Goal: Information Seeking & Learning: Learn about a topic

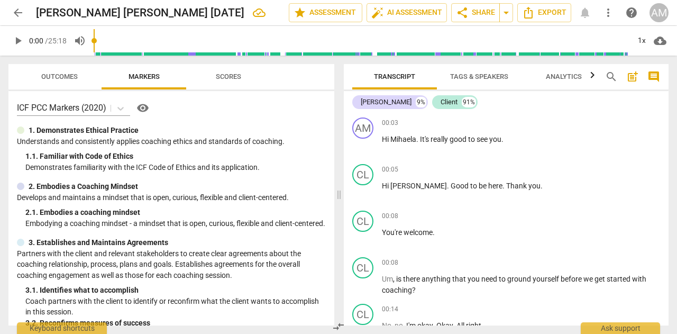
scroll to position [1269, 0]
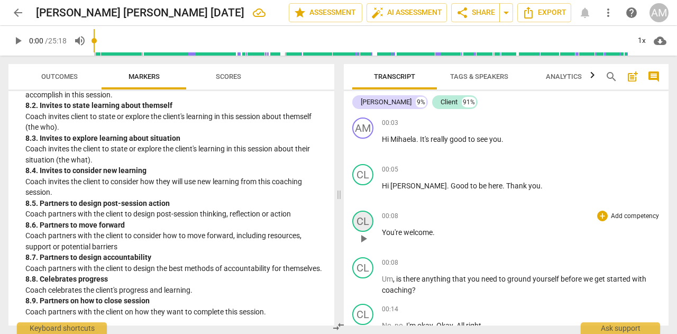
click at [366, 220] on div "CL" at bounding box center [362, 220] width 21 height 21
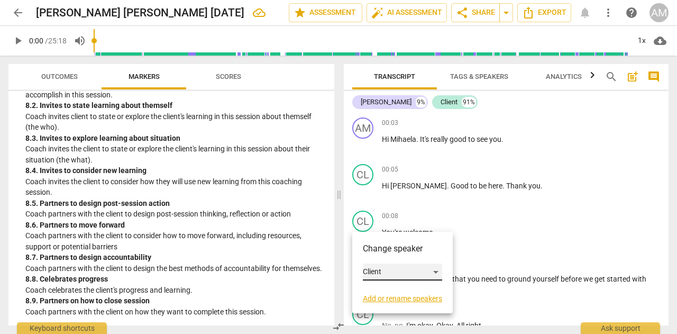
click at [384, 266] on div "Client" at bounding box center [402, 271] width 79 height 17
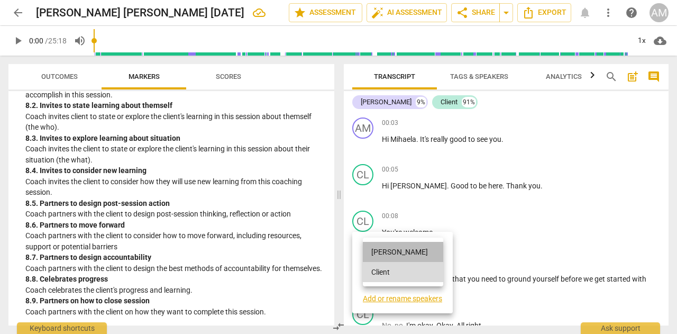
click at [387, 254] on li "[PERSON_NAME]" at bounding box center [403, 252] width 80 height 20
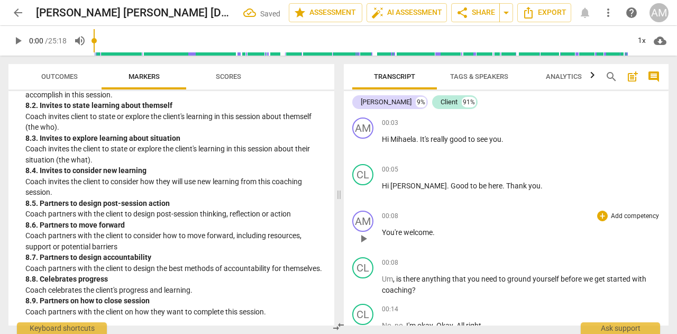
scroll to position [106, 0]
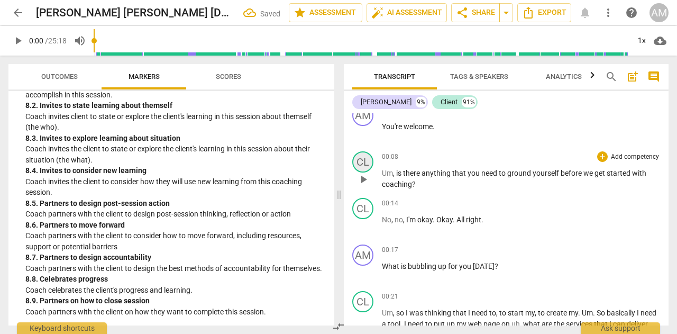
click at [356, 164] on div "CL" at bounding box center [362, 161] width 21 height 21
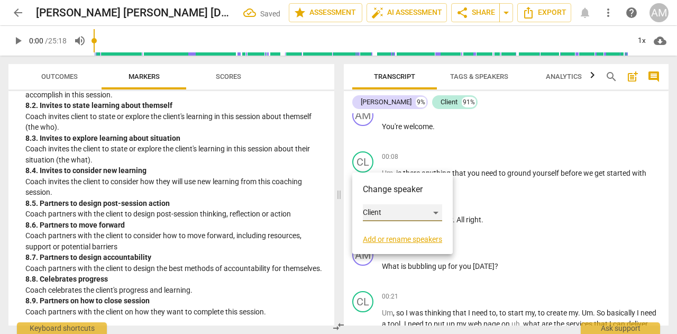
click at [378, 211] on div "Client" at bounding box center [402, 212] width 79 height 17
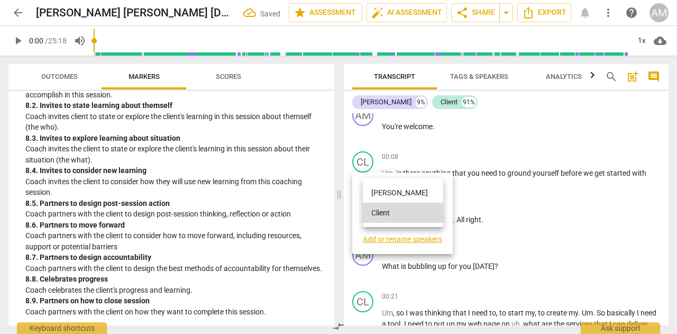
click at [385, 191] on li "[PERSON_NAME]" at bounding box center [403, 192] width 80 height 20
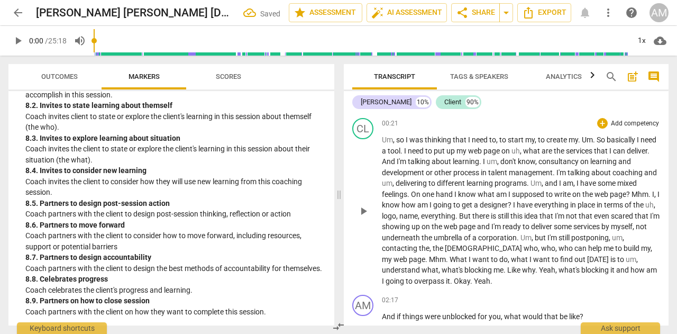
scroll to position [264, 0]
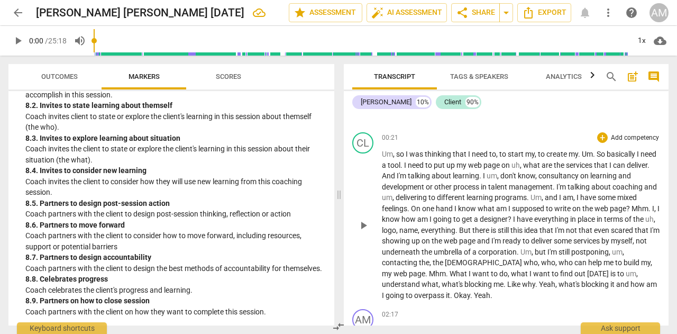
click at [362, 225] on span "play_arrow" at bounding box center [363, 225] width 13 height 13
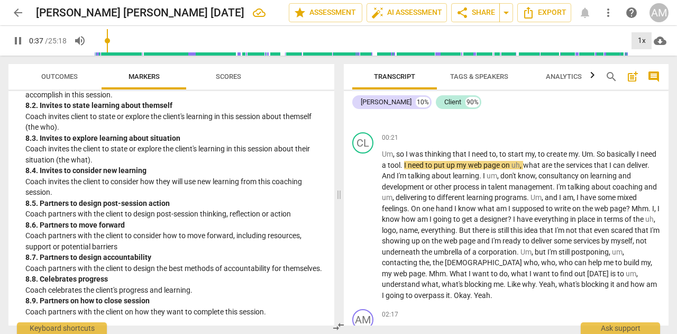
click at [645, 40] on div "1x" at bounding box center [641, 40] width 20 height 17
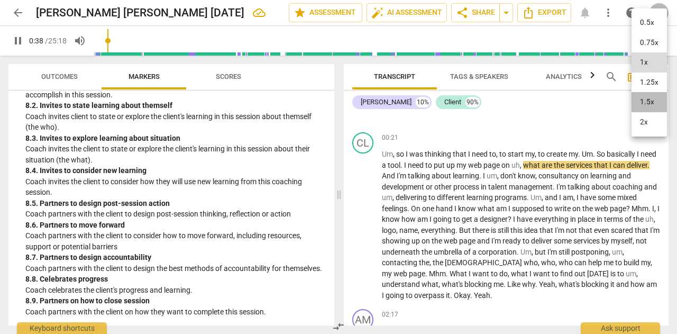
click at [647, 100] on li "1.5x" at bounding box center [648, 102] width 35 height 20
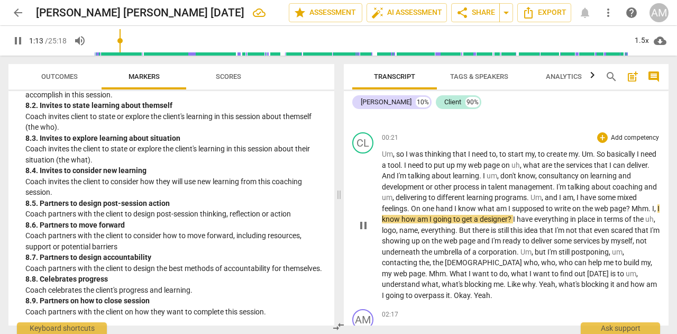
click at [633, 207] on span "Mhm" at bounding box center [639, 208] width 17 height 8
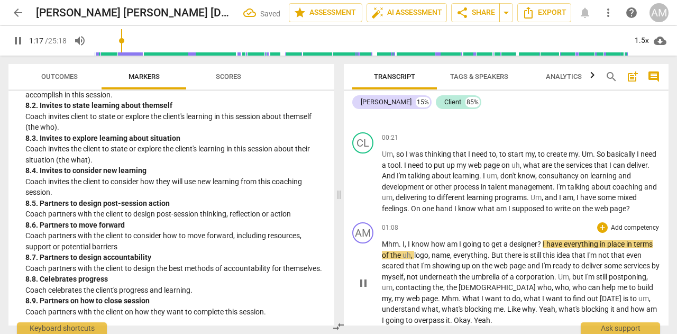
click at [402, 243] on span "." at bounding box center [401, 243] width 4 height 8
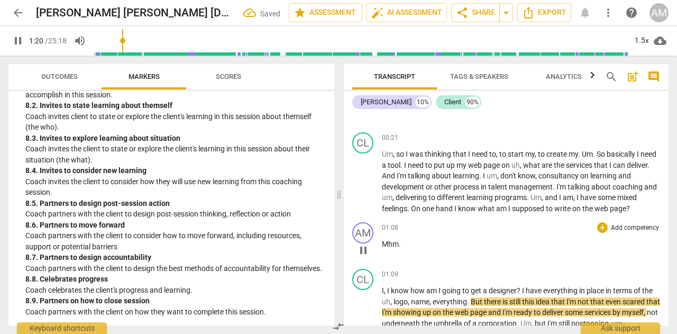
scroll to position [370, 0]
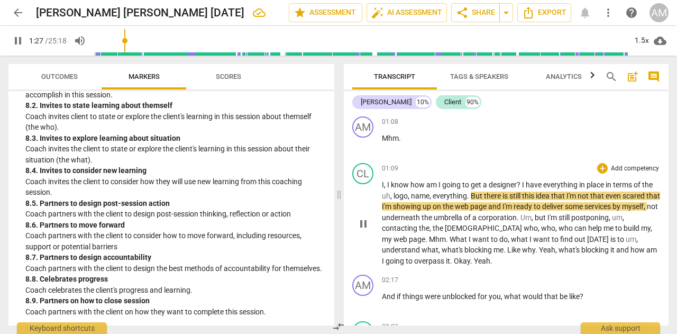
click at [429, 237] on span "Mhm" at bounding box center [437, 239] width 17 height 8
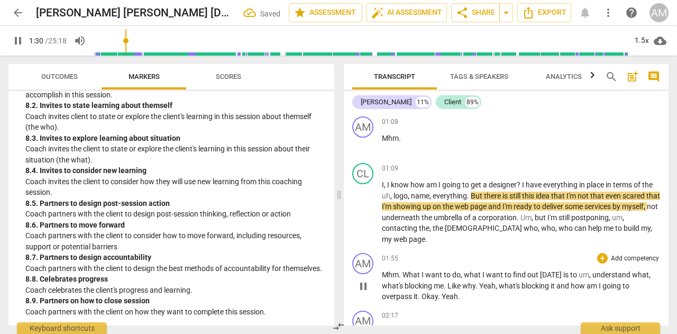
click at [401, 270] on span "." at bounding box center [401, 274] width 4 height 8
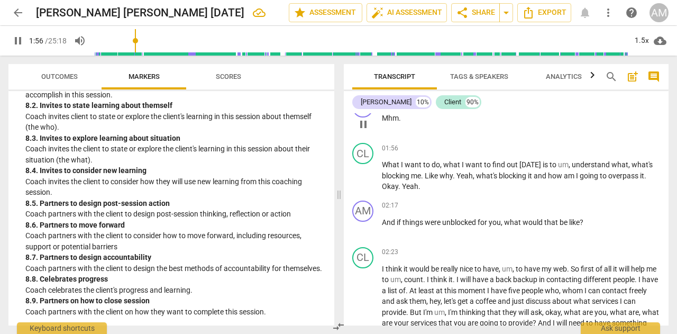
scroll to position [529, 0]
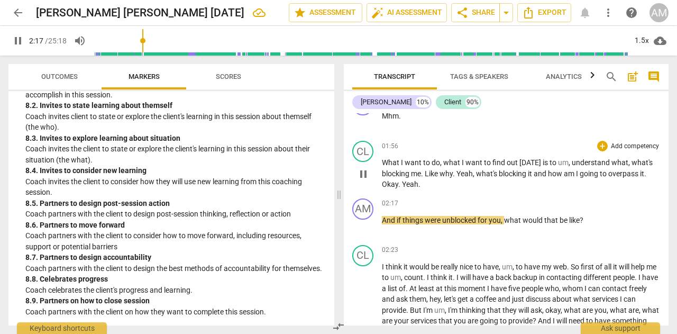
click at [382, 180] on span "Okay" at bounding box center [390, 184] width 16 height 8
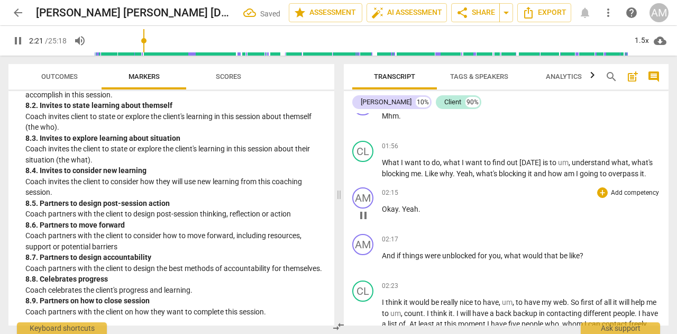
click at [402, 205] on span "Yeah" at bounding box center [410, 209] width 16 height 8
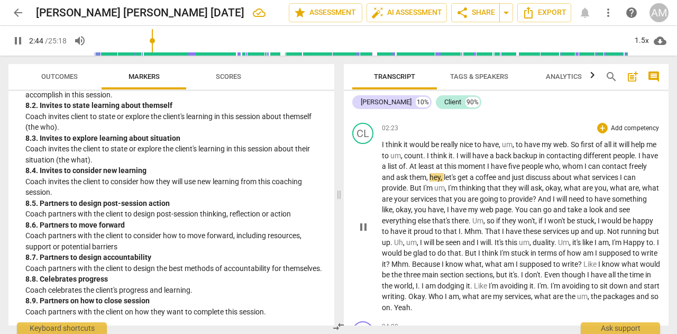
scroll to position [749, 0]
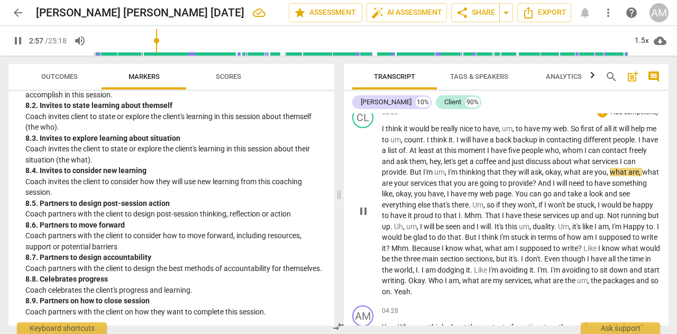
click at [481, 211] on span "Mhm" at bounding box center [472, 215] width 17 height 8
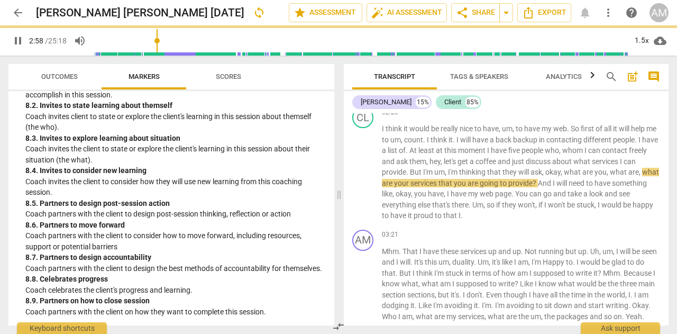
scroll to position [784, 0]
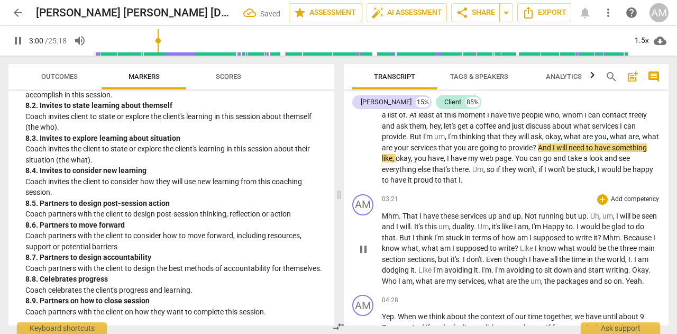
click at [403, 211] on span "That" at bounding box center [410, 215] width 17 height 8
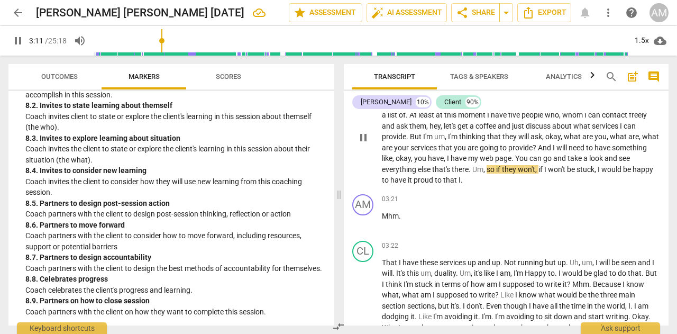
click at [483, 165] on span "Um" at bounding box center [477, 169] width 11 height 8
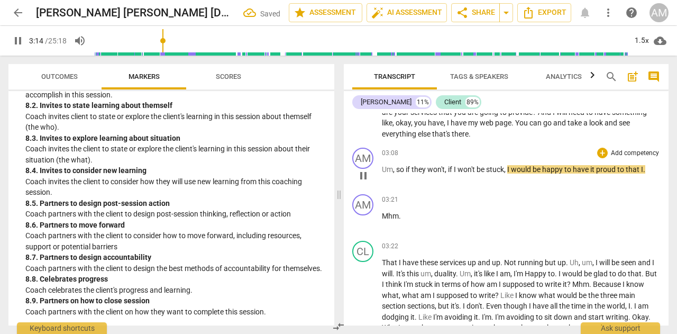
click at [397, 165] on span "so" at bounding box center [401, 169] width 10 height 8
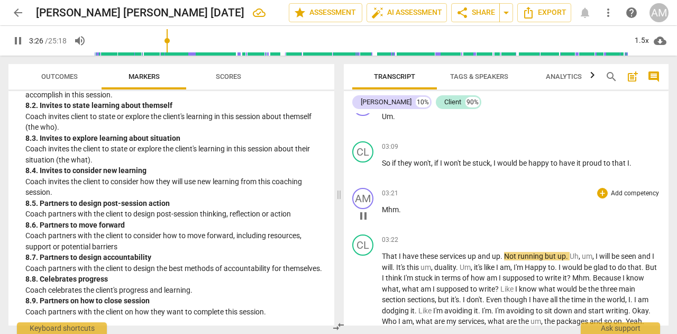
scroll to position [925, 0]
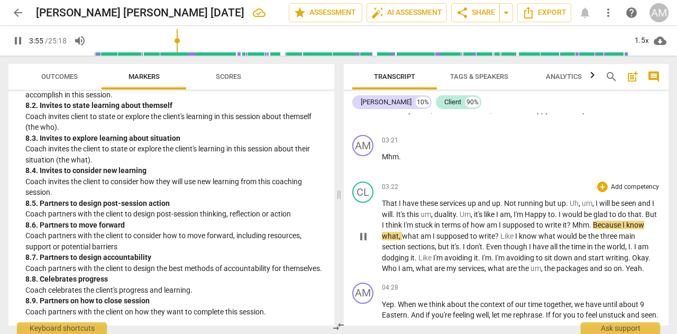
drag, startPoint x: 587, startPoint y: 214, endPoint x: 620, endPoint y: 210, distance: 33.0
click at [588, 214] on p "That I have these services up and up . Not running but up . Uh , um , I will be…" at bounding box center [521, 236] width 278 height 76
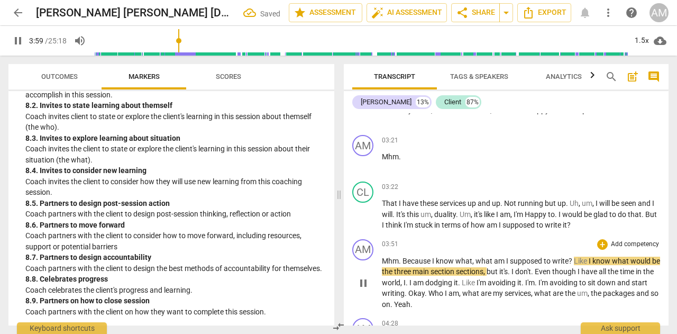
drag, startPoint x: 403, startPoint y: 249, endPoint x: 461, endPoint y: 244, distance: 57.9
click at [404, 256] on span "Because" at bounding box center [417, 260] width 30 height 8
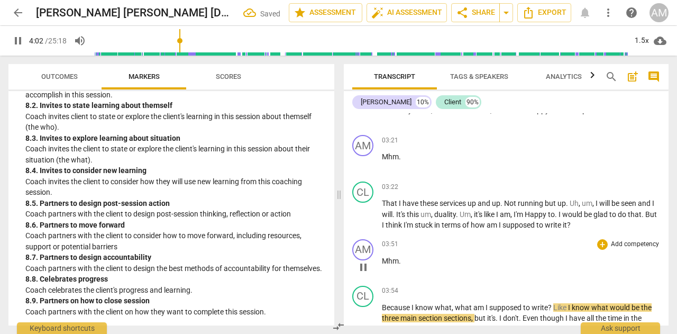
scroll to position [1031, 0]
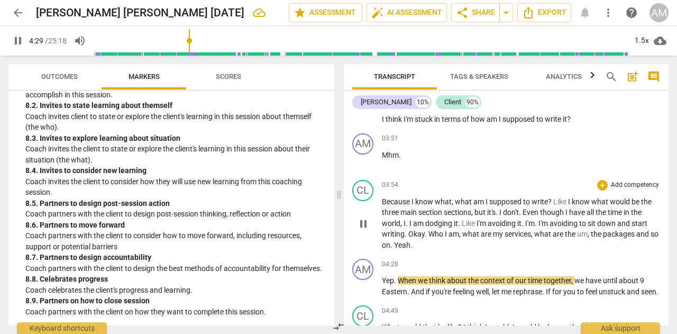
click at [404, 241] on span "Yeah" at bounding box center [402, 245] width 16 height 8
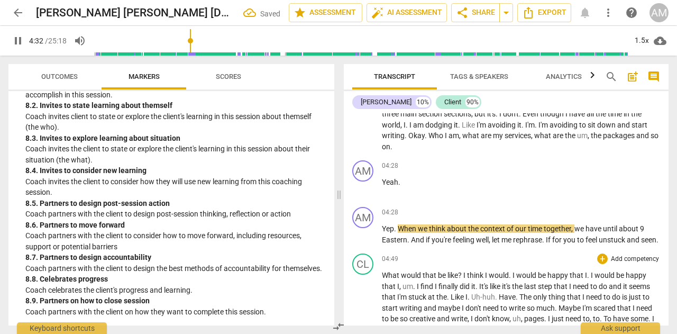
scroll to position [1189, 0]
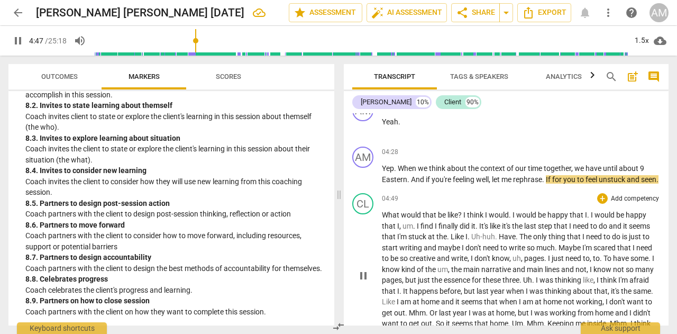
click at [462, 214] on span "?" at bounding box center [460, 214] width 5 height 8
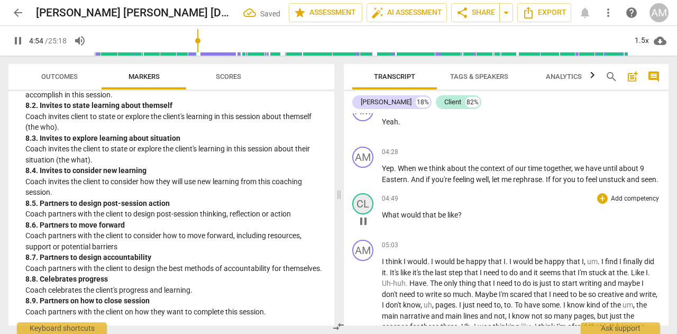
click at [366, 200] on div "CL" at bounding box center [362, 203] width 21 height 21
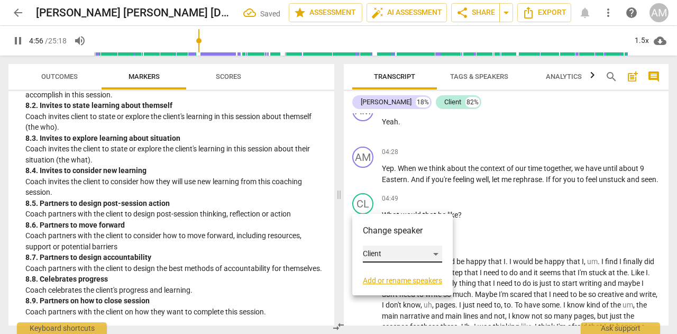
click at [378, 252] on div "Client" at bounding box center [402, 253] width 79 height 17
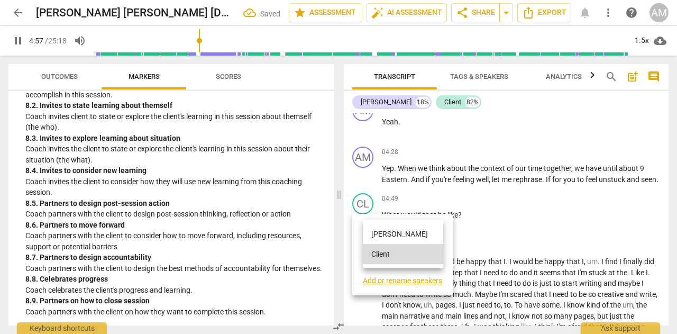
click at [391, 237] on li "[PERSON_NAME]" at bounding box center [403, 234] width 80 height 20
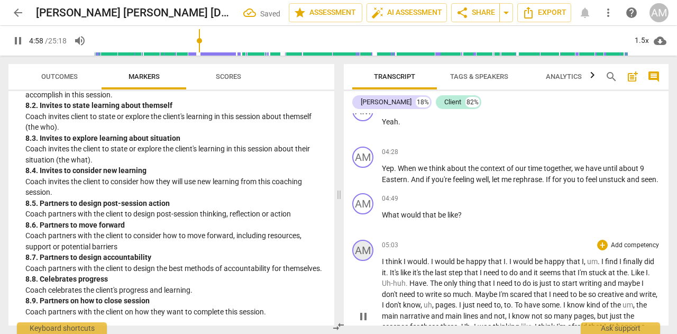
click at [361, 247] on div "AM" at bounding box center [362, 249] width 21 height 21
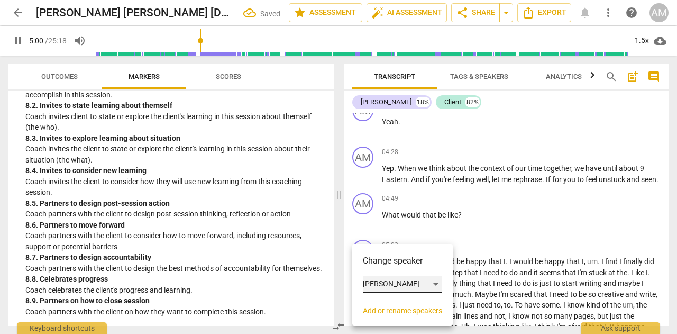
click at [390, 284] on div "[PERSON_NAME]" at bounding box center [402, 283] width 79 height 17
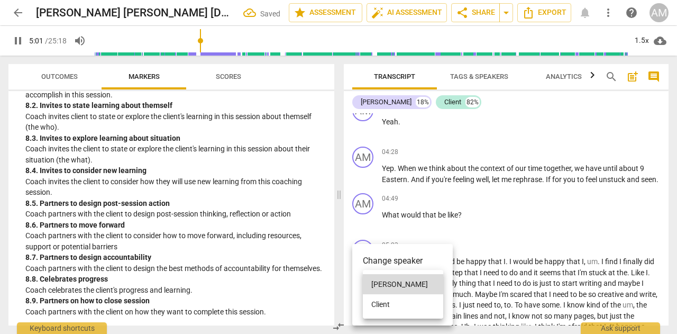
click at [387, 303] on li "Client" at bounding box center [403, 304] width 80 height 20
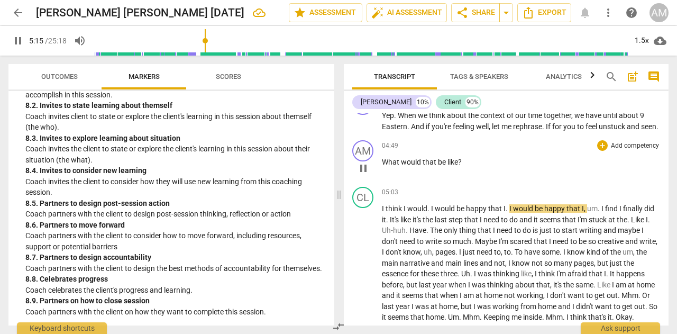
scroll to position [1295, 0]
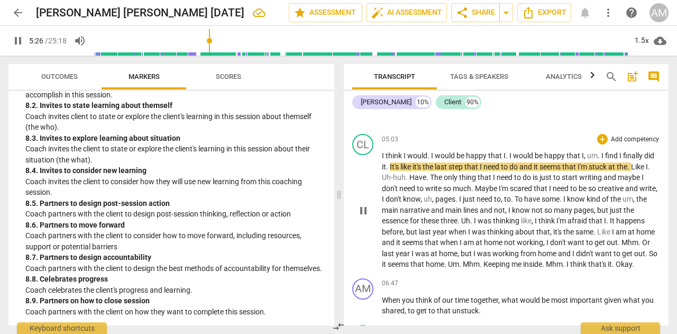
click at [383, 178] on span "Uh-huh" at bounding box center [394, 177] width 24 height 8
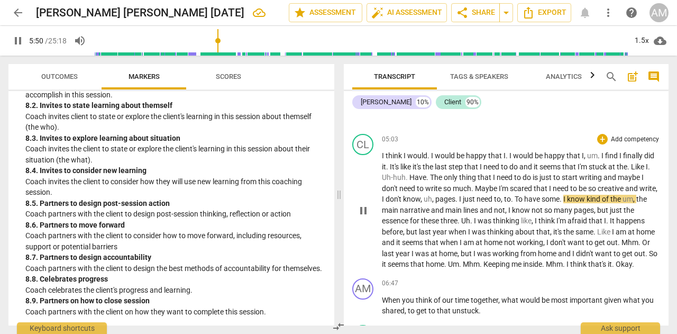
click at [432, 198] on span "uh" at bounding box center [427, 199] width 8 height 8
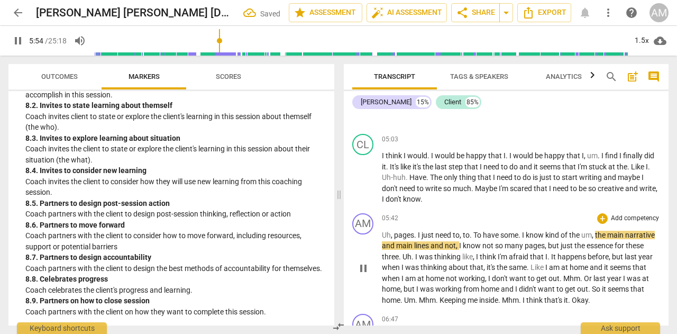
click at [393, 233] on span "," at bounding box center [392, 234] width 3 height 8
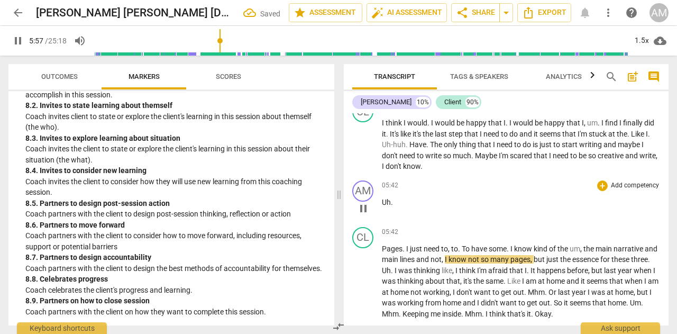
scroll to position [1401, 0]
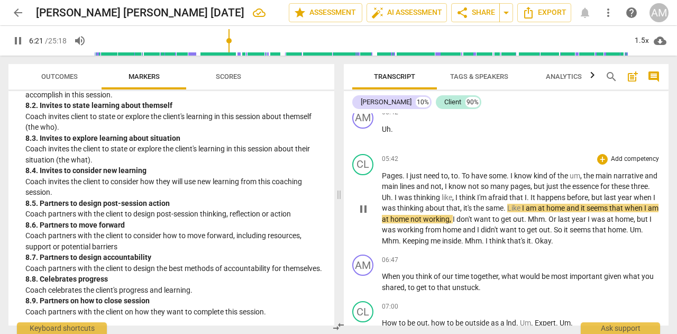
click at [544, 218] on span "Mhm" at bounding box center [536, 219] width 17 height 8
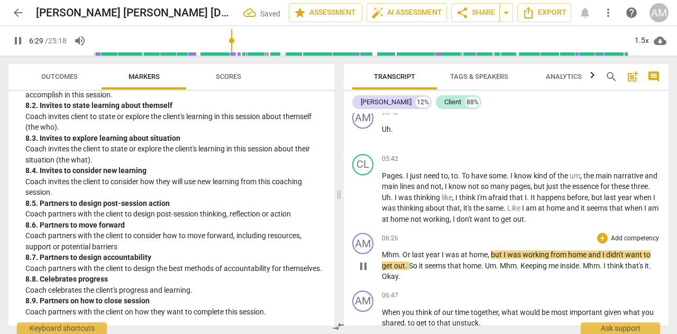
click at [404, 254] on span "Or" at bounding box center [407, 254] width 10 height 8
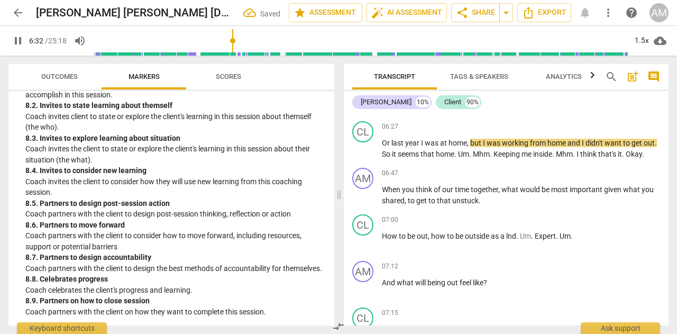
scroll to position [1559, 0]
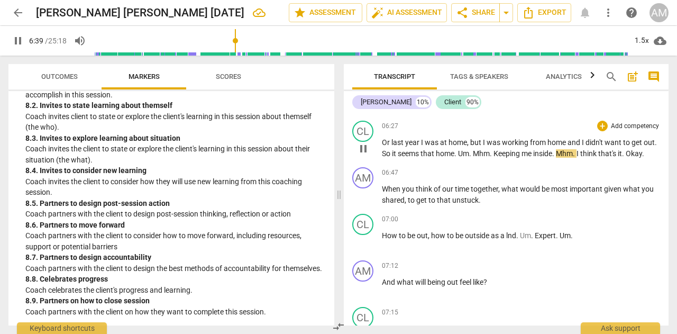
click at [469, 152] on span "Um" at bounding box center [463, 153] width 11 height 8
click at [489, 154] on span "Mhm" at bounding box center [481, 153] width 17 height 8
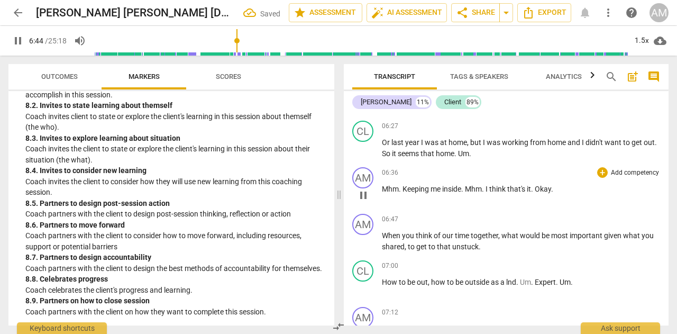
click at [403, 186] on span "Keeping" at bounding box center [416, 188] width 28 height 8
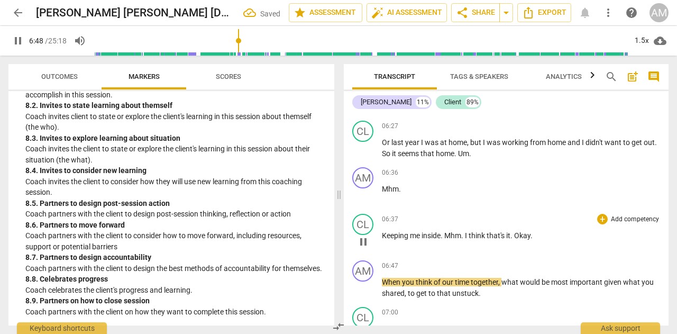
click at [516, 233] on span "Okay" at bounding box center [522, 235] width 16 height 8
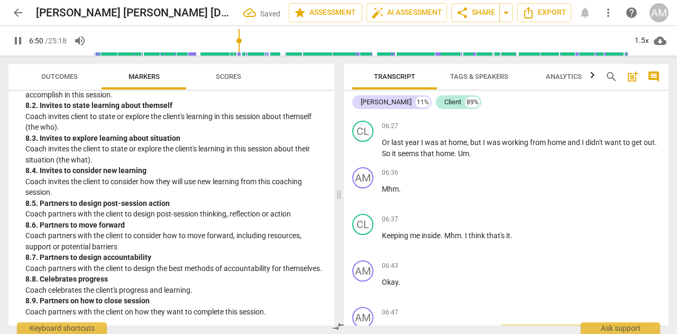
scroll to position [1718, 0]
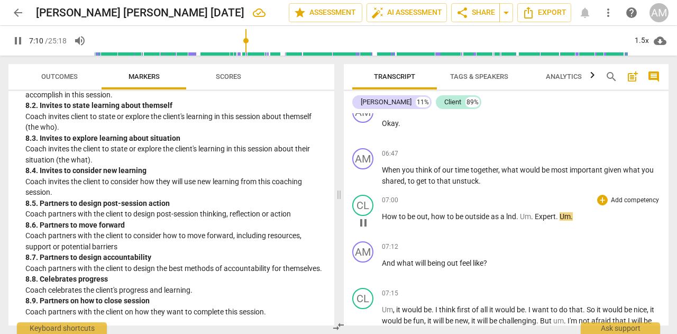
click at [533, 216] on span "." at bounding box center [533, 216] width 4 height 8
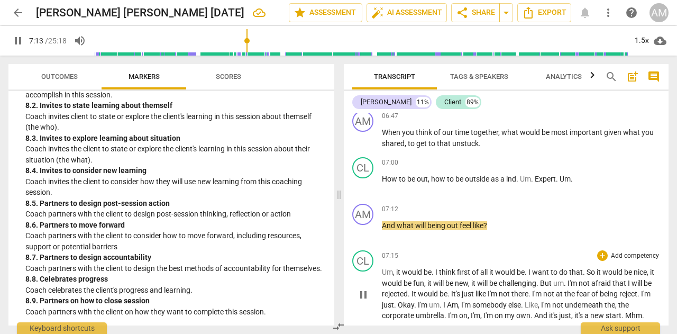
scroll to position [1824, 0]
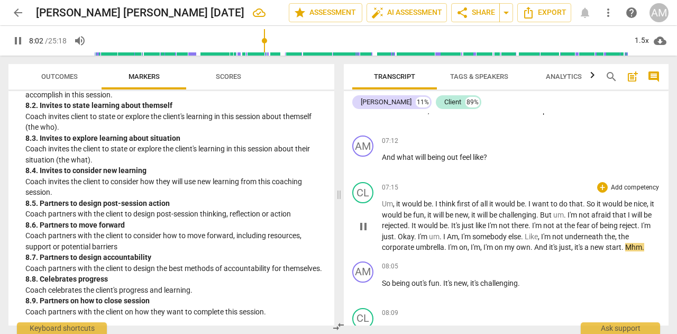
click at [625, 247] on span "." at bounding box center [623, 247] width 4 height 8
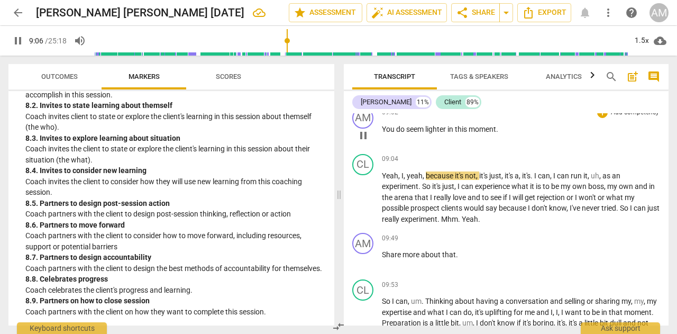
scroll to position [2247, 0]
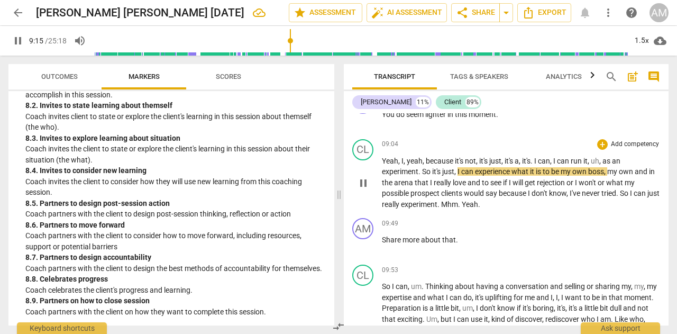
click at [456, 204] on span "Mhm" at bounding box center [449, 204] width 17 height 8
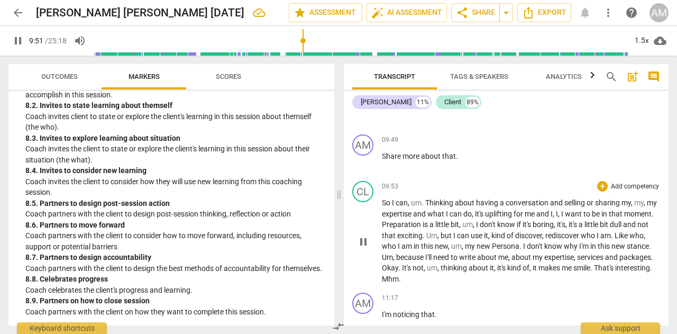
scroll to position [2405, 0]
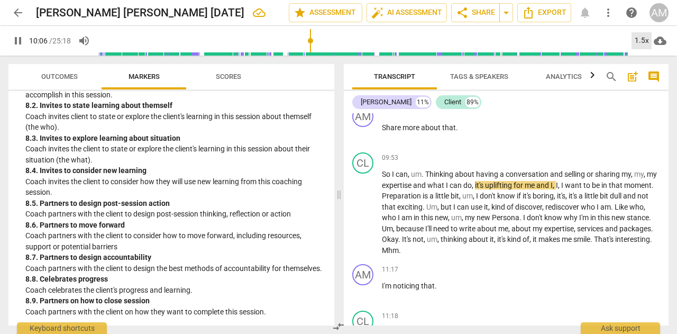
click at [638, 40] on div "1.5x" at bounding box center [641, 40] width 20 height 17
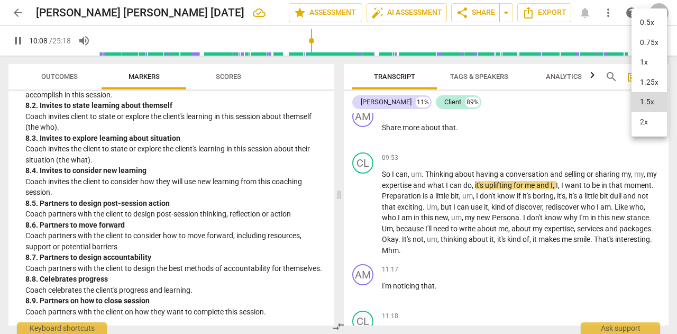
click at [649, 119] on li "2x" at bounding box center [648, 122] width 35 height 20
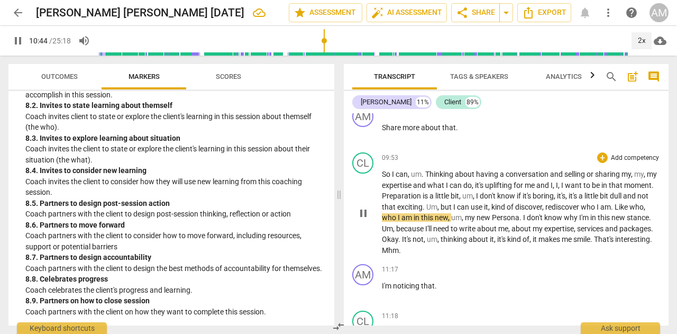
scroll to position [2458, 0]
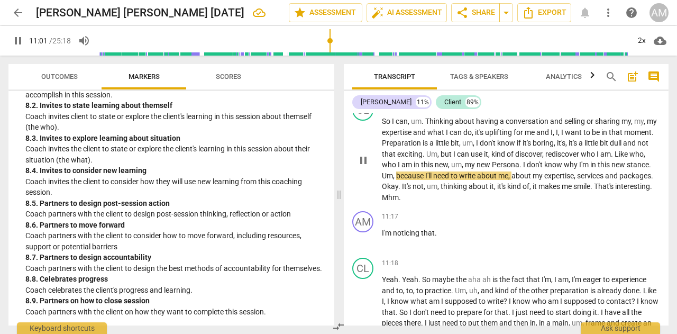
click at [393, 175] on span "Um" at bounding box center [387, 175] width 11 height 8
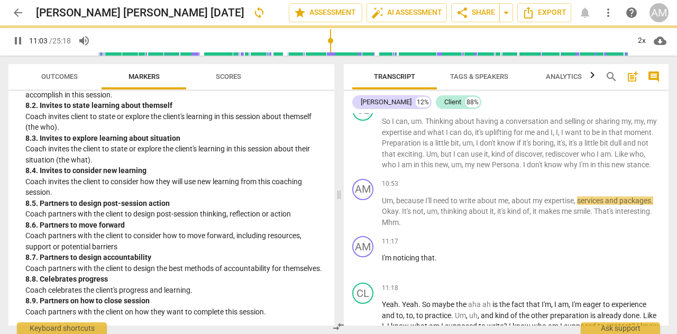
scroll to position [2494, 0]
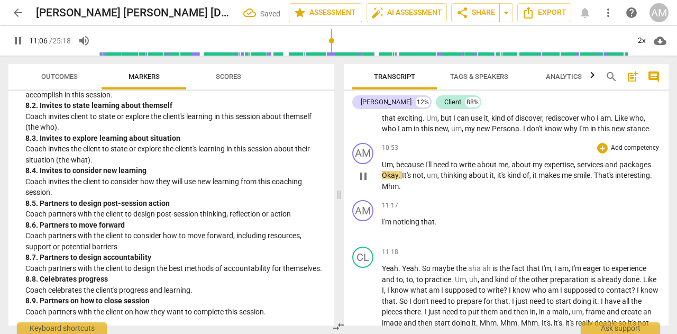
click at [398, 169] on span "because" at bounding box center [410, 164] width 29 height 8
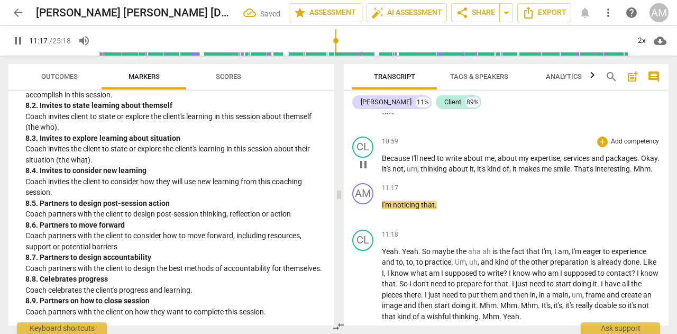
scroll to position [2600, 0]
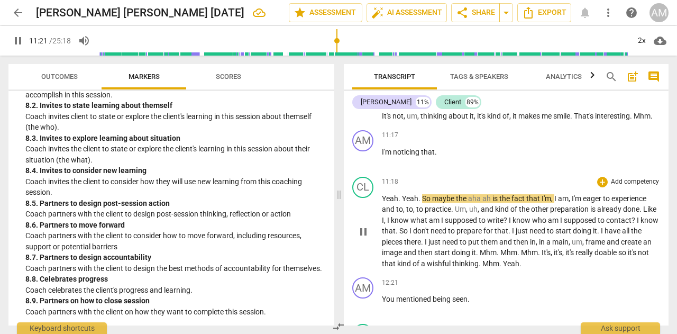
click at [421, 202] on span "." at bounding box center [420, 198] width 4 height 8
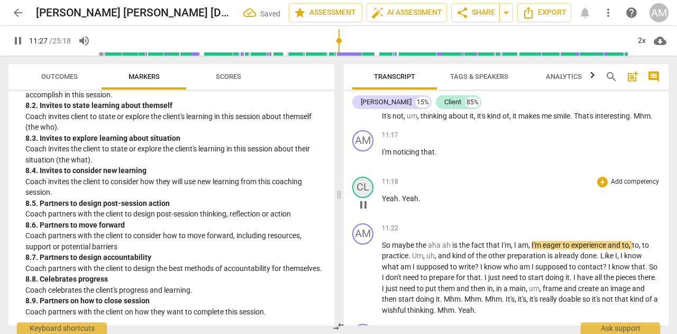
click at [366, 198] on div "CL" at bounding box center [362, 187] width 21 height 21
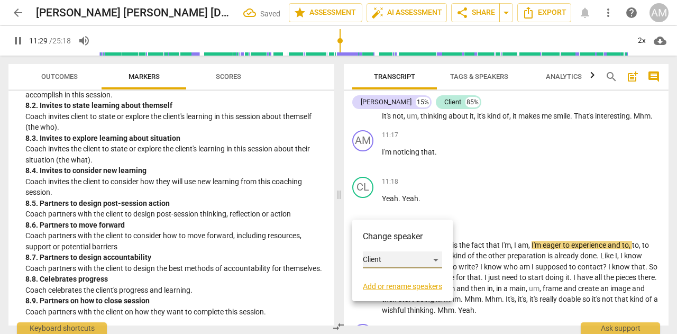
click at [382, 260] on div "Client" at bounding box center [402, 259] width 79 height 17
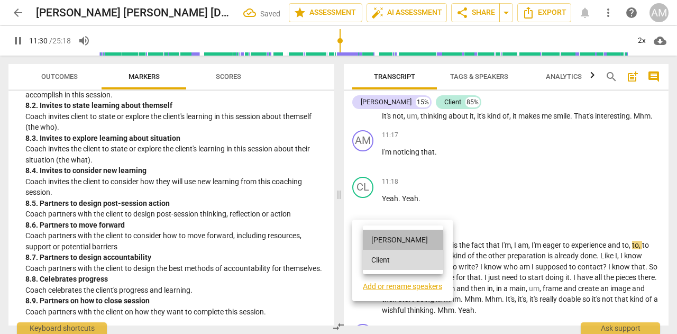
click at [391, 244] on li "[PERSON_NAME]" at bounding box center [403, 239] width 80 height 20
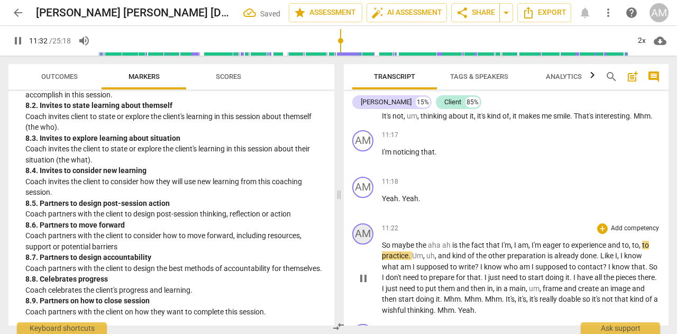
click at [365, 244] on div "AM" at bounding box center [362, 233] width 21 height 21
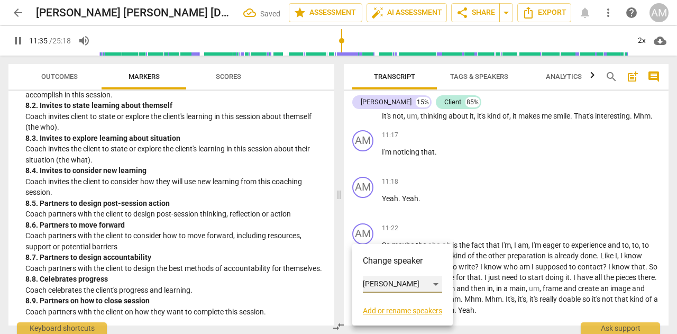
click at [382, 284] on div "[PERSON_NAME]" at bounding box center [402, 283] width 79 height 17
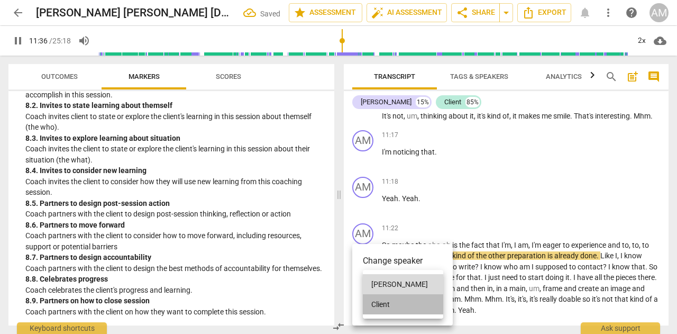
click at [382, 304] on li "Client" at bounding box center [403, 304] width 80 height 20
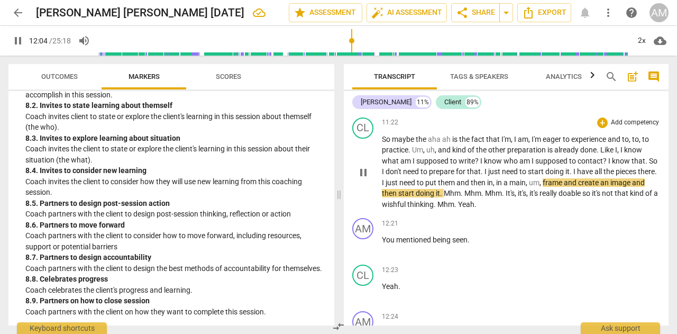
scroll to position [2758, 0]
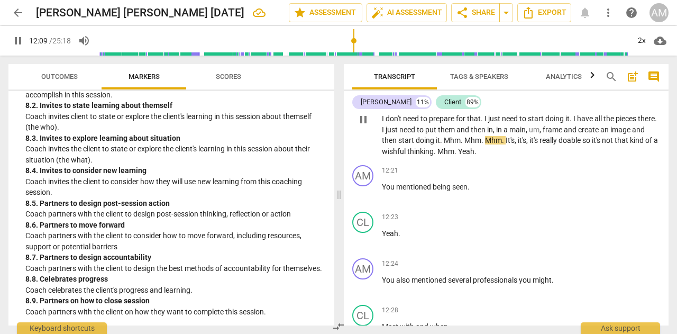
click at [459, 144] on span "Mhm" at bounding box center [452, 140] width 17 height 8
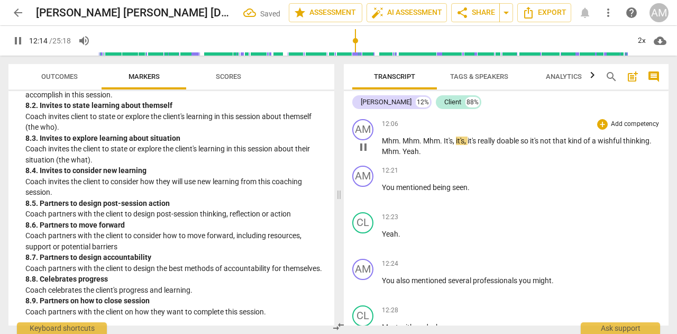
click at [445, 145] on span "It's" at bounding box center [448, 140] width 9 height 8
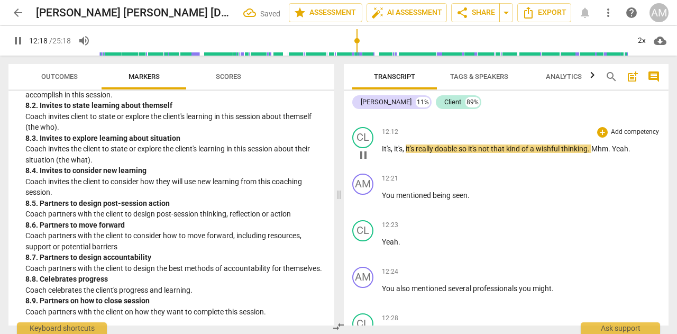
scroll to position [2847, 0]
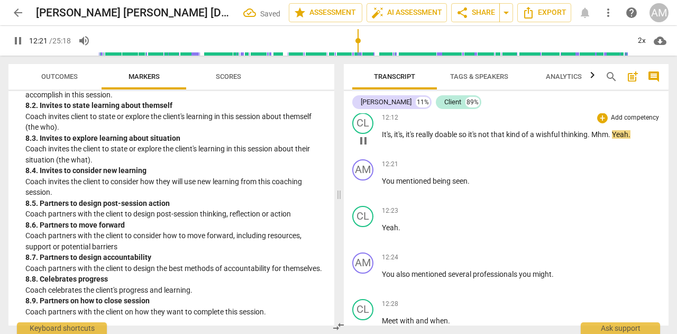
click at [595, 138] on span "Mhm" at bounding box center [599, 134] width 17 height 8
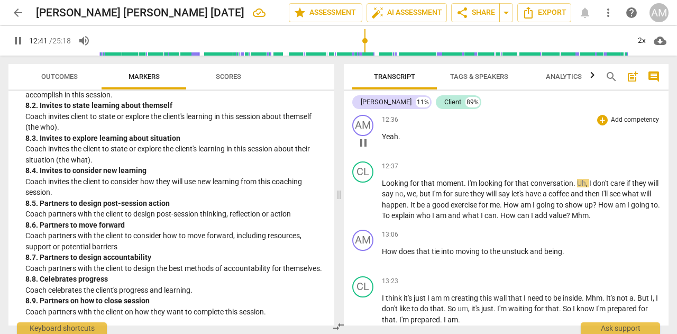
scroll to position [3269, 0]
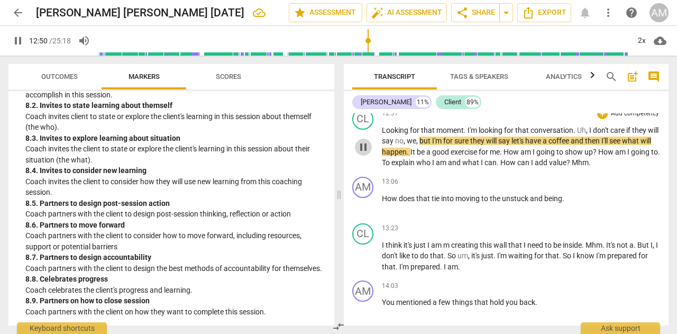
click at [361, 153] on span "pause" at bounding box center [363, 147] width 13 height 13
type input "771"
